Goal: Find specific page/section: Find specific page/section

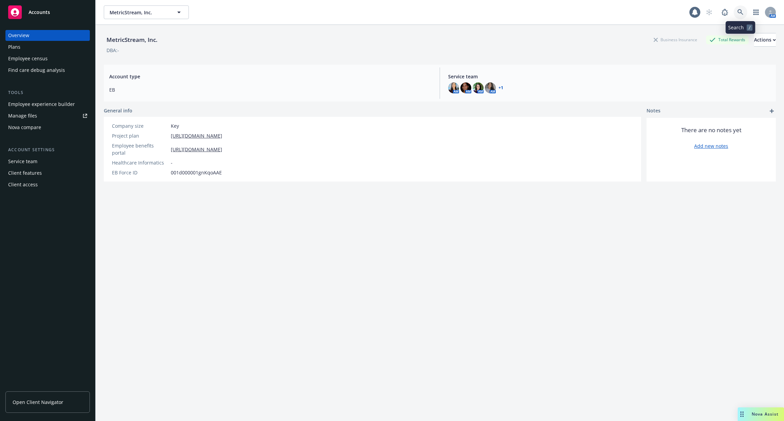
click at [743, 15] on icon at bounding box center [740, 12] width 6 height 6
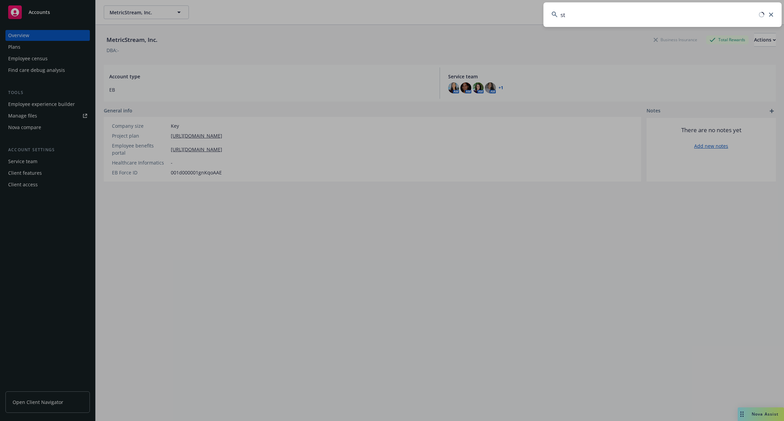
type input "s"
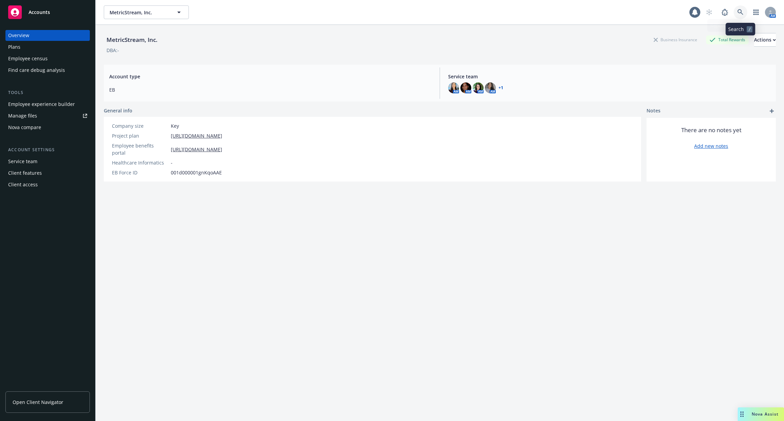
click at [746, 13] on link at bounding box center [741, 12] width 14 height 14
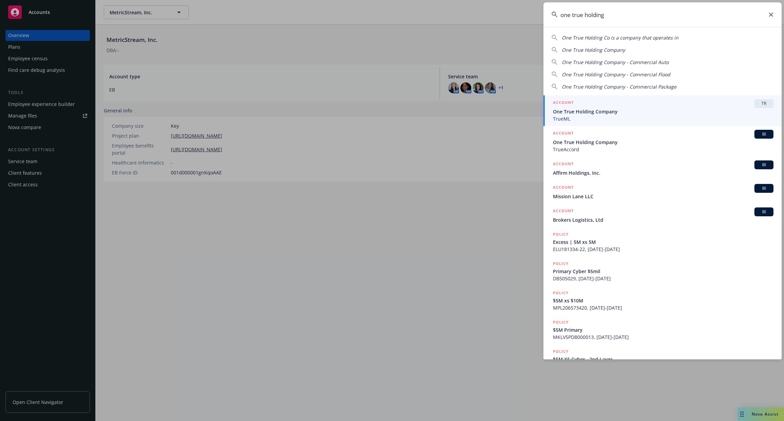
type input "one true holding"
click at [606, 107] on div "ACCOUNT TR" at bounding box center [663, 103] width 221 height 9
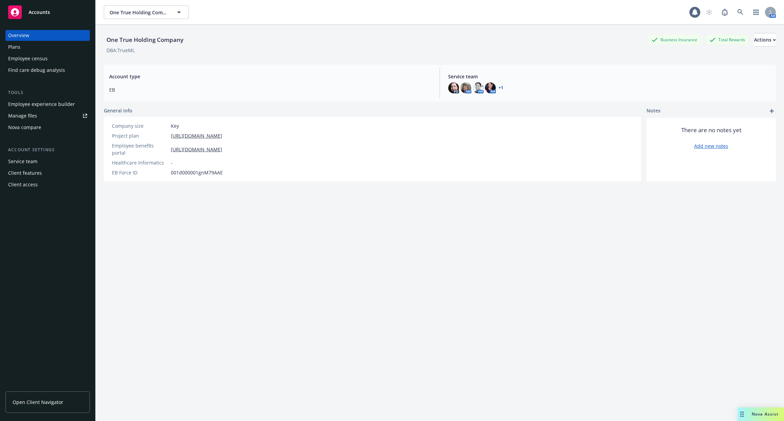
click at [64, 105] on div "Employee experience builder" at bounding box center [41, 104] width 67 height 11
click at [0, 0] on div "Accounts Overview Plans Employee census Find care debug analysis Tools Employee…" at bounding box center [48, 210] width 96 height 421
click at [68, 105] on div "Employee experience builder" at bounding box center [41, 104] width 67 height 11
click at [53, 104] on div "Employee experience builder" at bounding box center [41, 104] width 67 height 11
click at [65, 108] on div "Employee experience builder" at bounding box center [41, 104] width 67 height 11
